Goal: Task Accomplishment & Management: Manage account settings

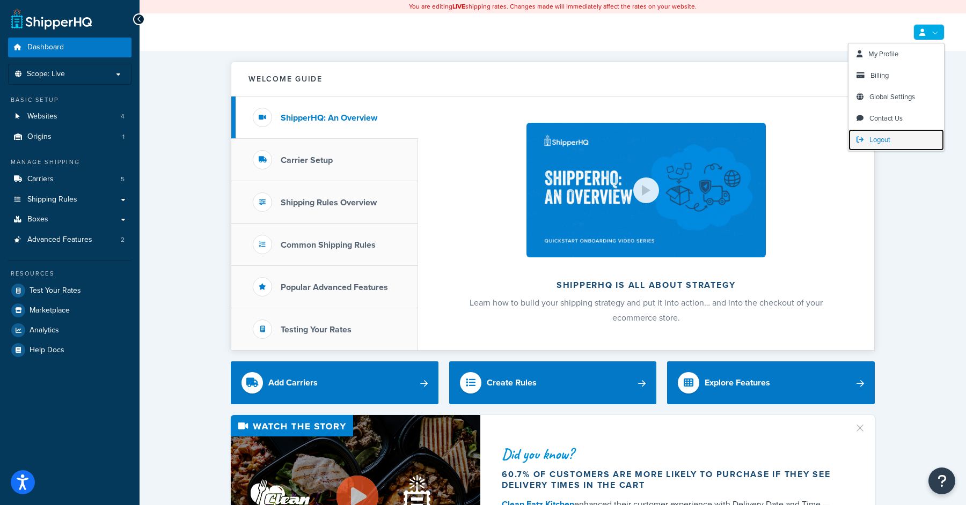
click at [890, 138] on span "Logout" at bounding box center [879, 140] width 21 height 10
